Goal: Information Seeking & Learning: Learn about a topic

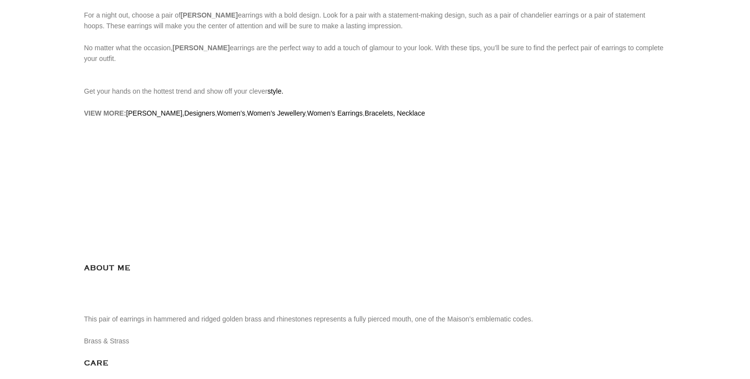
scroll to position [1039, 0]
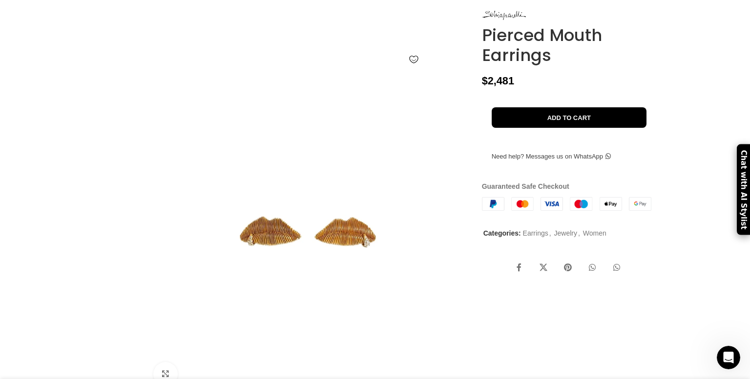
scroll to position [0, 1027]
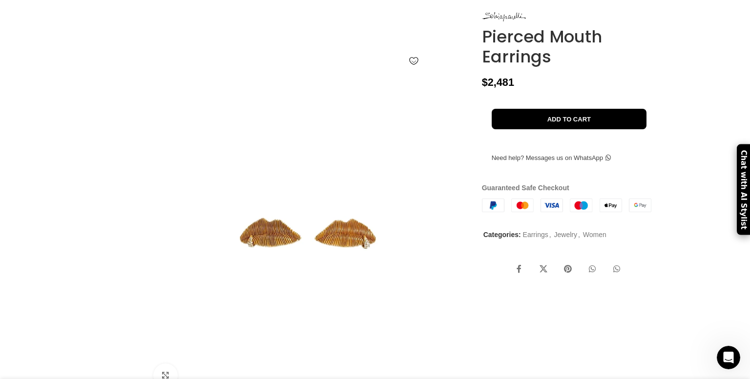
click at [640, 147] on div at bounding box center [566, 143] width 169 height 10
click at [252, 276] on img at bounding box center [308, 234] width 324 height 324
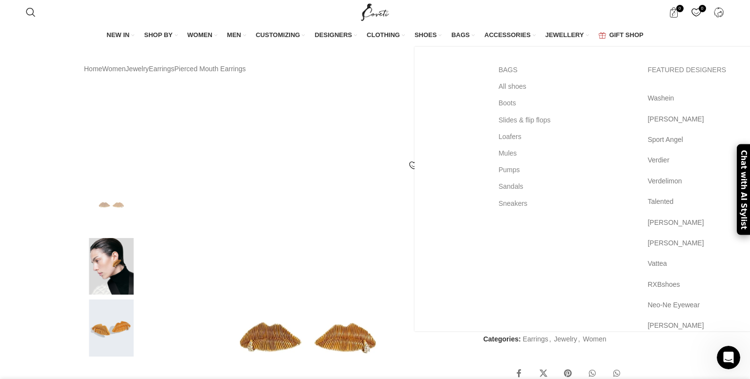
scroll to position [0, 0]
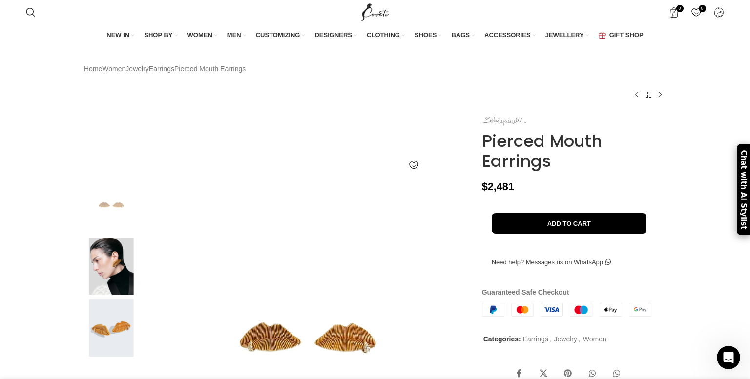
click at [518, 126] on img at bounding box center [504, 121] width 44 height 9
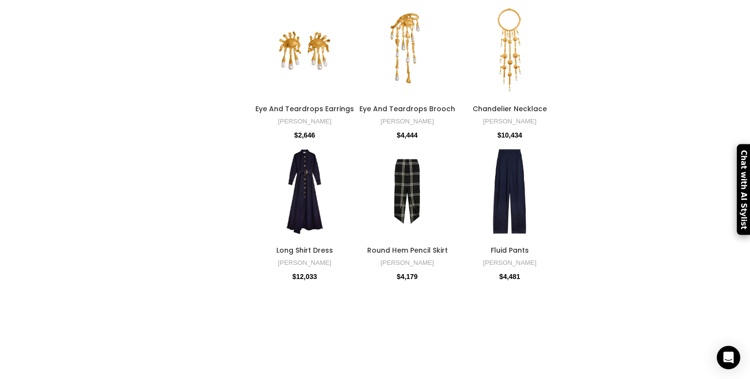
scroll to position [529, 0]
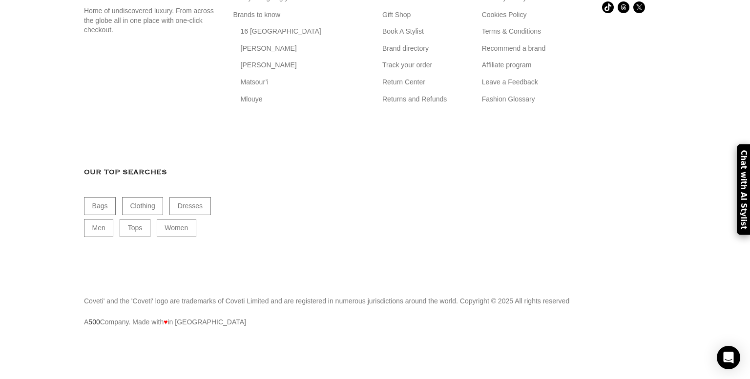
scroll to position [2938, 0]
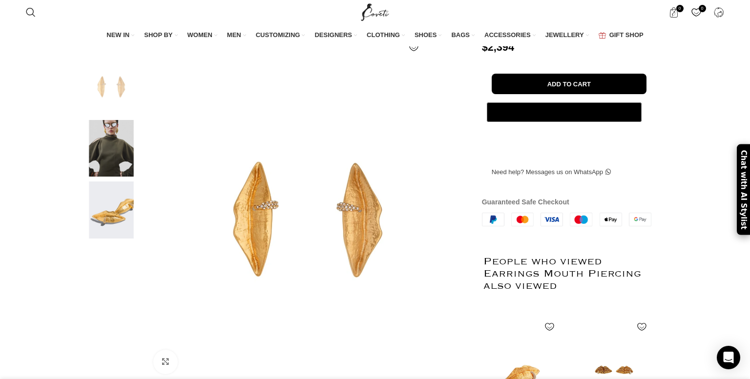
scroll to position [68, 0]
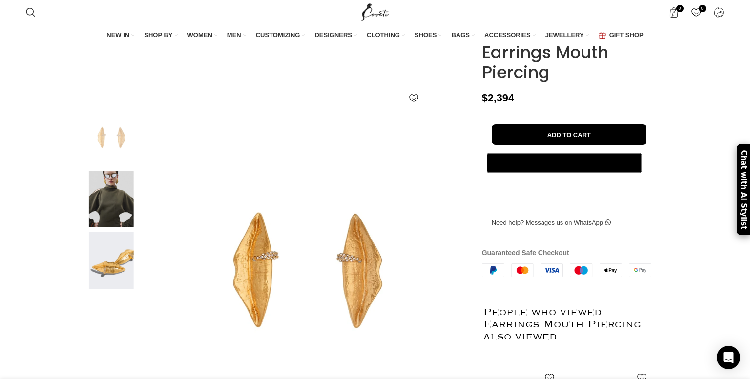
click at [106, 151] on img at bounding box center [112, 137] width 60 height 57
click at [122, 285] on img at bounding box center [112, 260] width 60 height 57
click at [113, 289] on img at bounding box center [112, 260] width 60 height 57
click at [384, 303] on img at bounding box center [308, 271] width 324 height 324
click at [104, 281] on img at bounding box center [112, 260] width 60 height 57
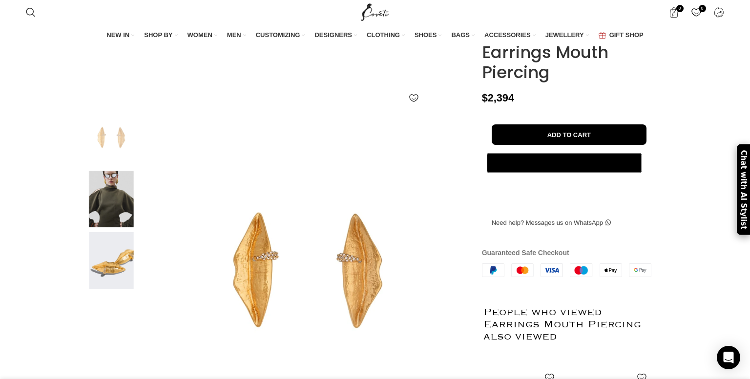
click at [108, 218] on img at bounding box center [112, 199] width 60 height 57
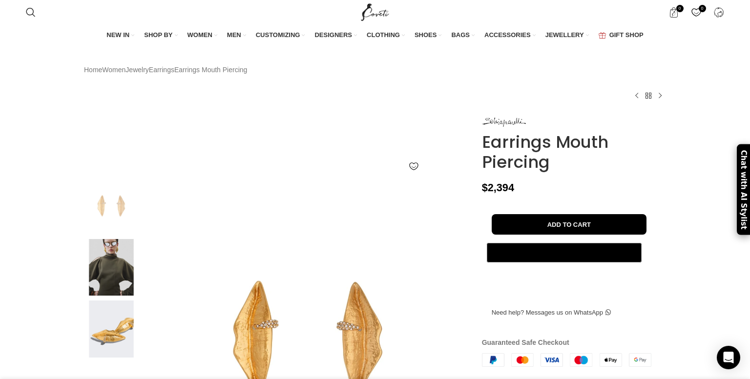
scroll to position [0, 0]
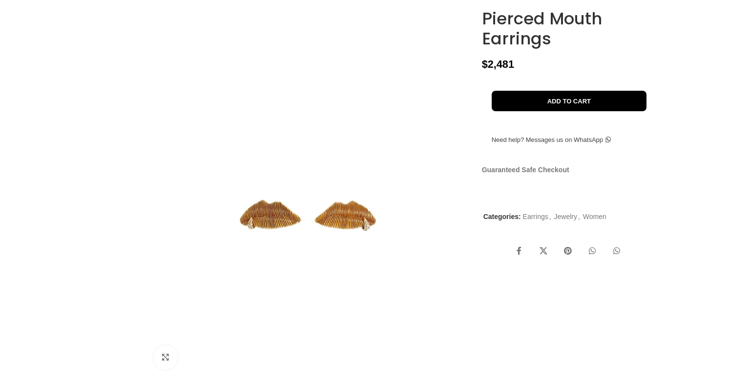
scroll to position [191, 0]
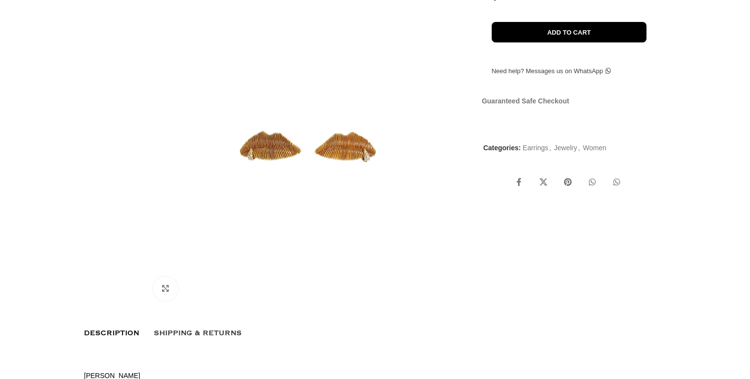
click at [299, 183] on img at bounding box center [308, 147] width 324 height 324
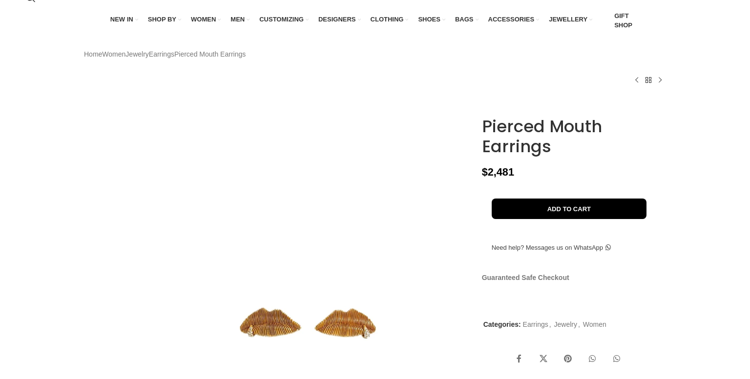
scroll to position [65, 0]
